Goal: Information Seeking & Learning: Learn about a topic

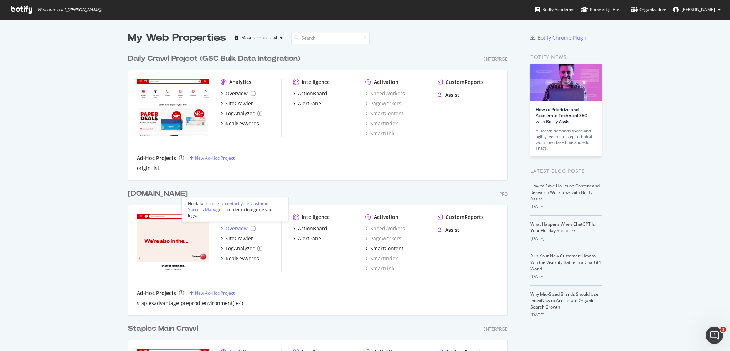
click at [235, 226] on div "Overview" at bounding box center [237, 228] width 22 height 7
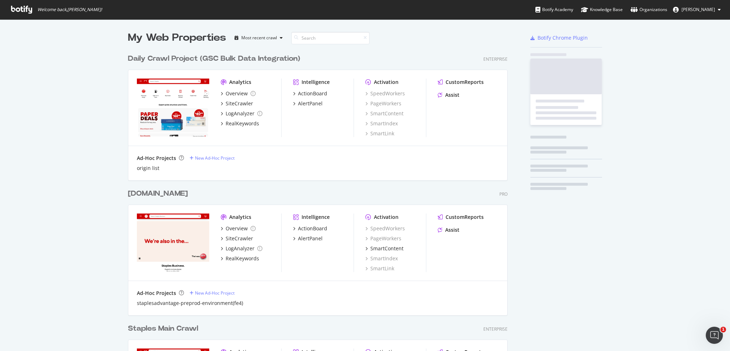
scroll to position [345, 719]
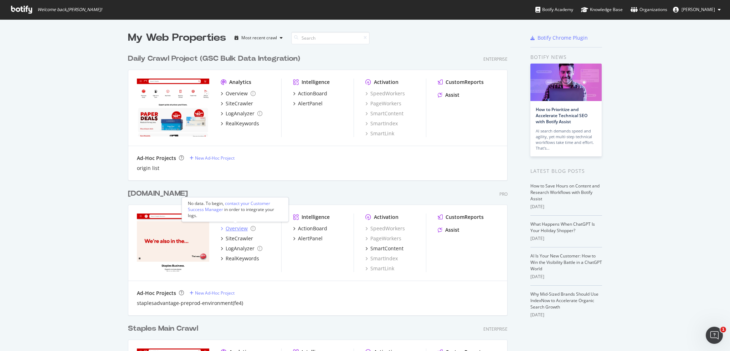
click at [231, 229] on div "Overview" at bounding box center [237, 228] width 22 height 7
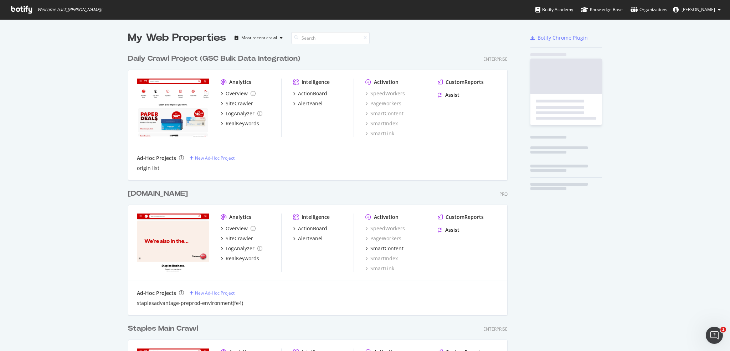
scroll to position [345, 719]
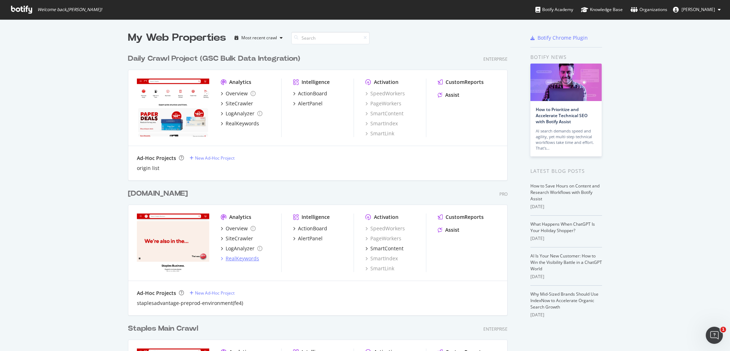
click at [237, 258] on div "RealKeywords" at bounding box center [243, 258] width 34 height 7
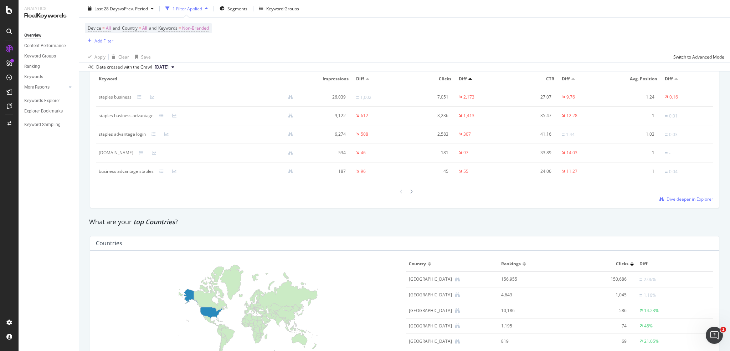
scroll to position [1098, 0]
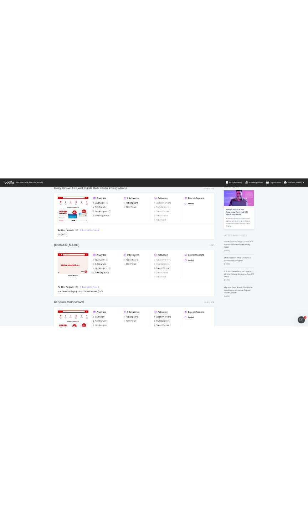
scroll to position [71, 0]
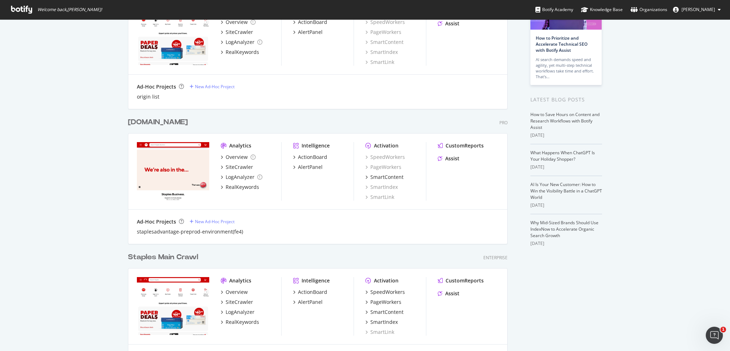
click at [181, 145] on img "grid" at bounding box center [173, 171] width 72 height 58
click at [236, 166] on div "SiteCrawler" at bounding box center [239, 166] width 27 height 7
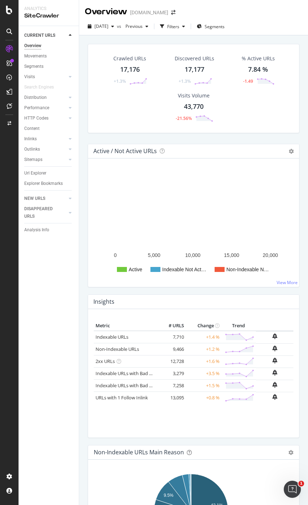
scroll to position [71, 0]
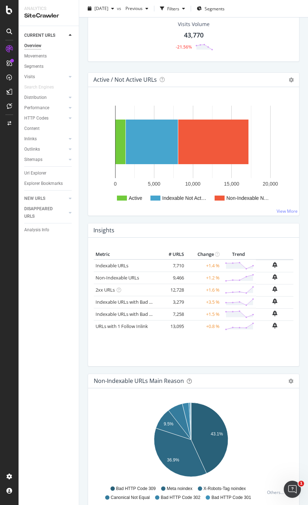
click at [259, 35] on div "Visits Volume 43,770 -21.56%" at bounding box center [194, 35] width 190 height 37
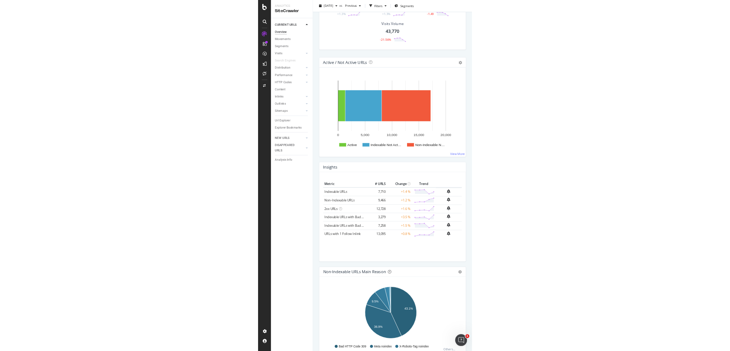
scroll to position [0, 0]
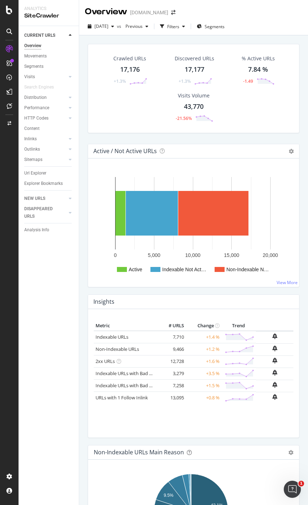
click at [294, 177] on div "Active / Not Active URLs Chart (by Value) Chart (by Percentage) Table Expand Ex…" at bounding box center [193, 219] width 219 height 150
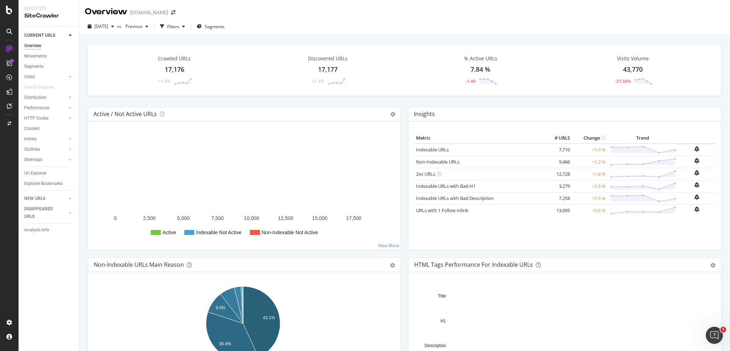
scroll to position [250, 0]
